Goal: Transaction & Acquisition: Download file/media

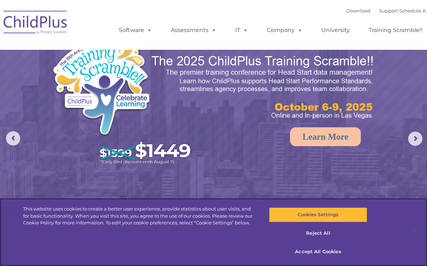
select select "MEDIUM"
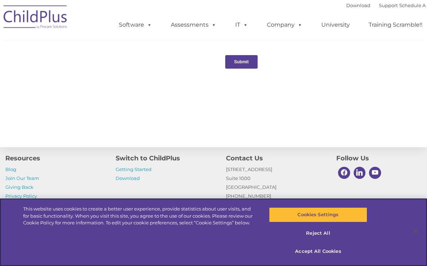
scroll to position [817, 0]
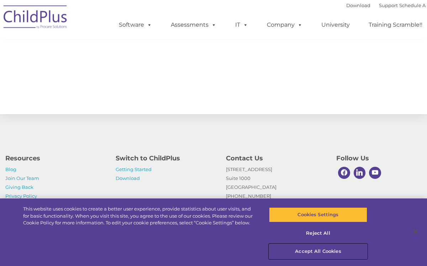
click at [319, 252] on button "Accept All Cookies" at bounding box center [318, 251] width 98 height 15
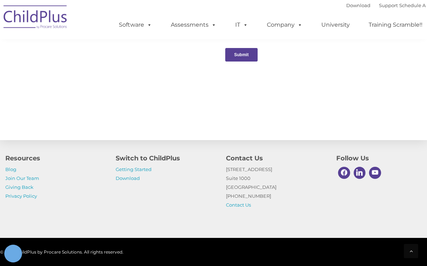
scroll to position [790, 0]
click at [134, 177] on link "Download" at bounding box center [128, 179] width 24 height 6
